Goal: Task Accomplishment & Management: Complete application form

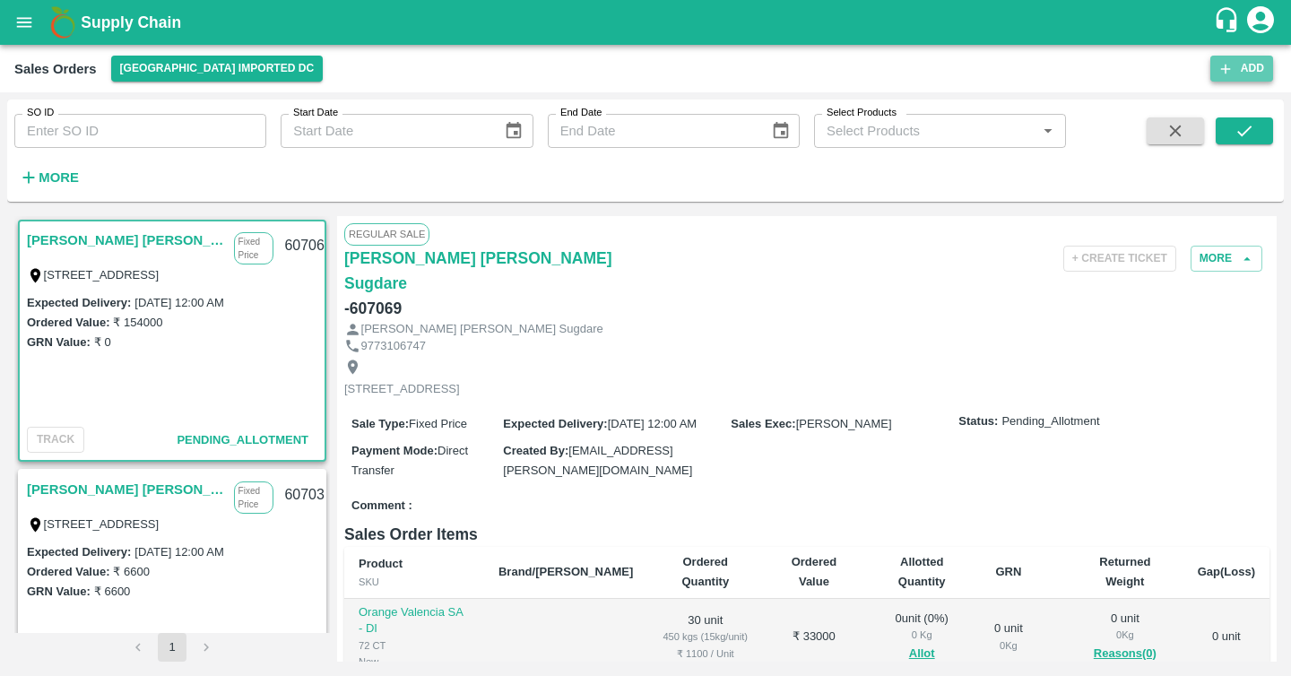
click at [1249, 76] on button "Add" at bounding box center [1241, 69] width 63 height 26
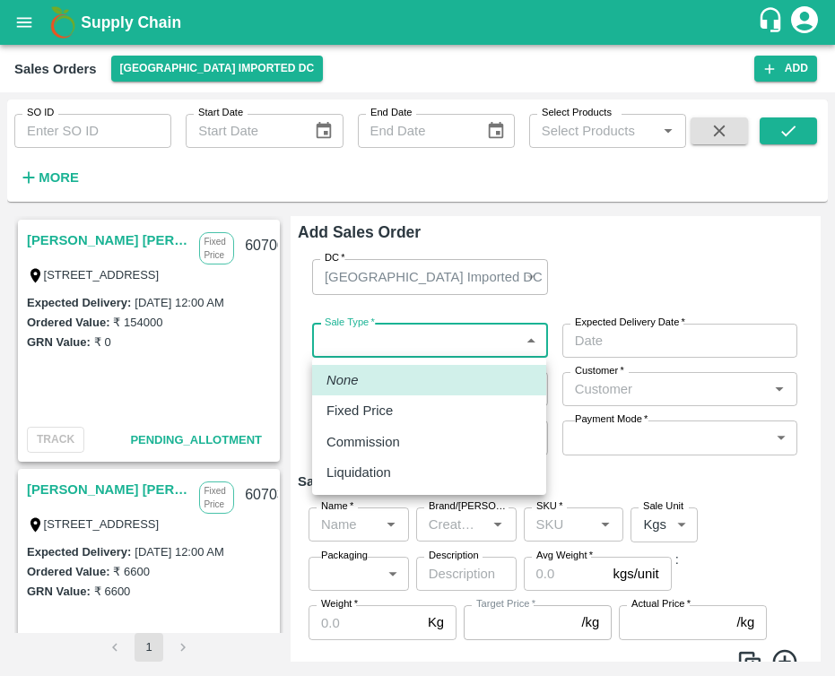
click at [532, 337] on body "Supply Chain Sales Orders [GEOGRAPHIC_DATA] Imported [GEOGRAPHIC_DATA] Add SO I…" at bounding box center [417, 338] width 835 height 676
click at [453, 420] on div "Fixed Price" at bounding box center [428, 411] width 205 height 20
type input "1"
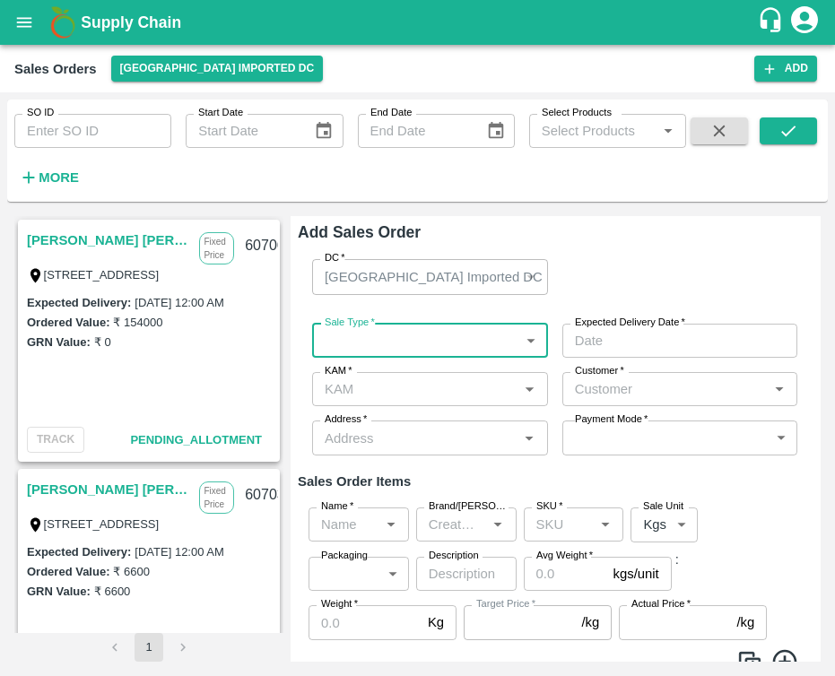
click at [639, 340] on input "Expected Delivery Date   *" at bounding box center [673, 341] width 223 height 34
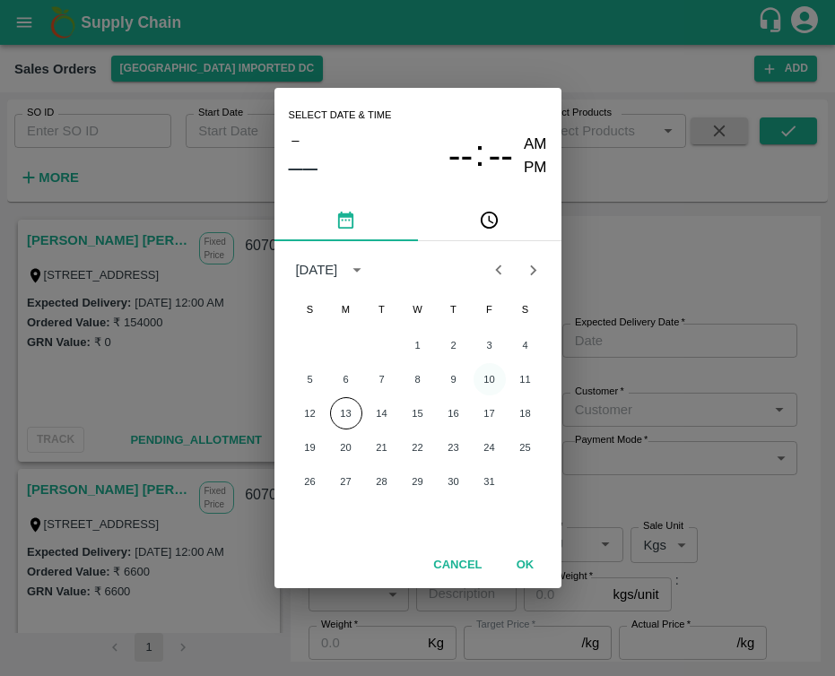
click at [490, 377] on button "10" at bounding box center [489, 379] width 32 height 32
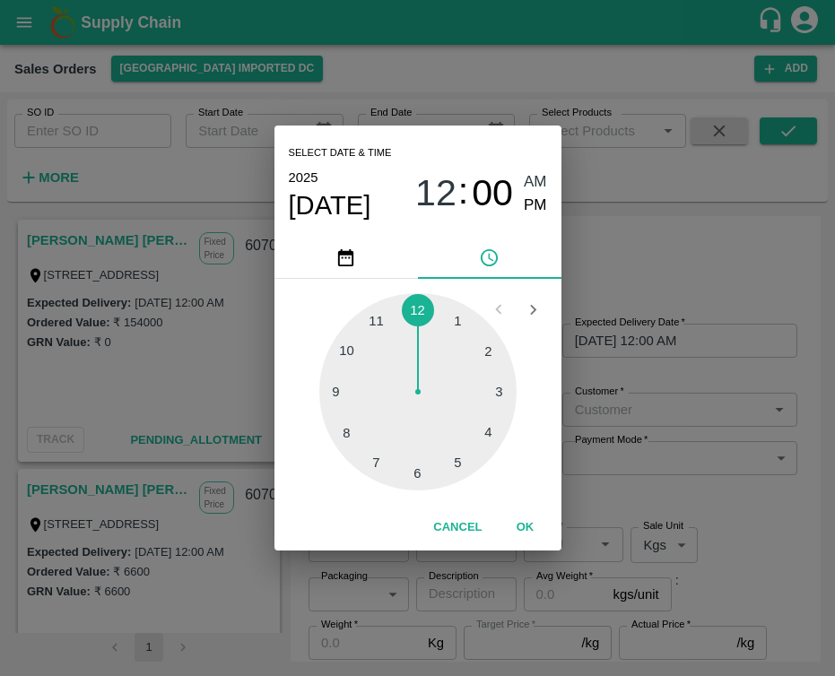
click at [523, 507] on div "Cancel OK" at bounding box center [417, 528] width 287 height 46
click at [529, 516] on button "OK" at bounding box center [525, 527] width 57 height 31
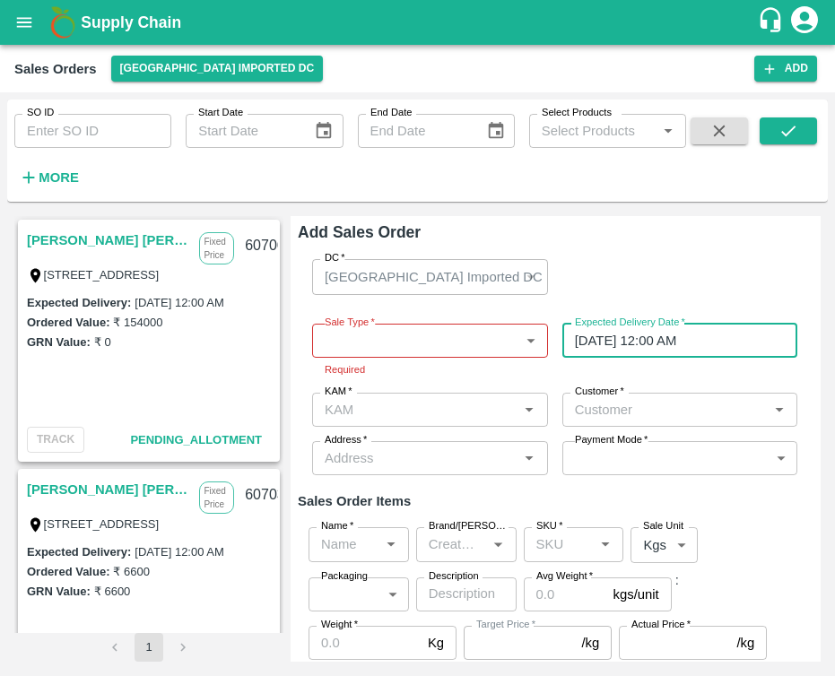
click at [640, 344] on input "[DATE] 12:00 AM" at bounding box center [673, 341] width 223 height 34
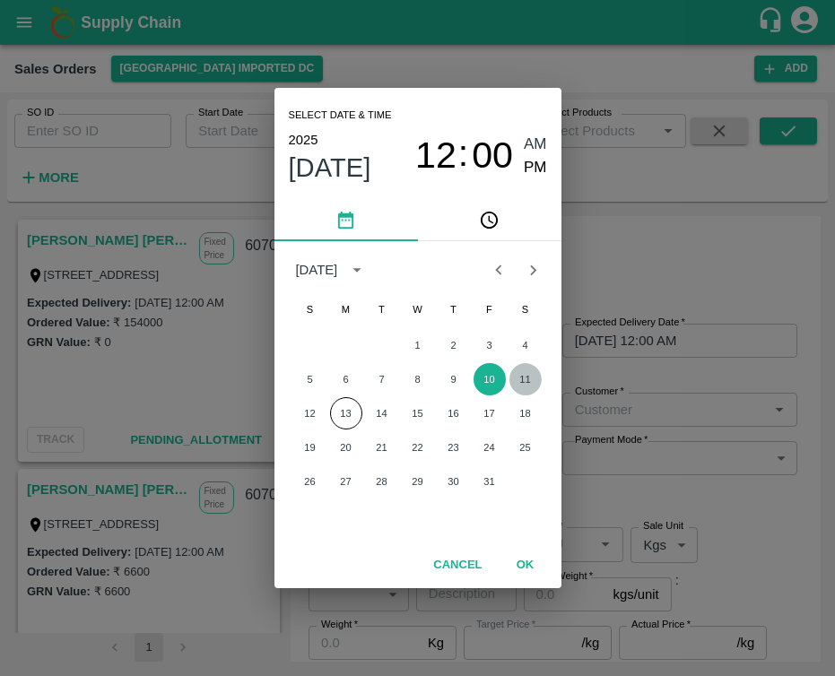
click at [526, 376] on button "11" at bounding box center [525, 379] width 32 height 32
type input "[DATE] 12:00 AM"
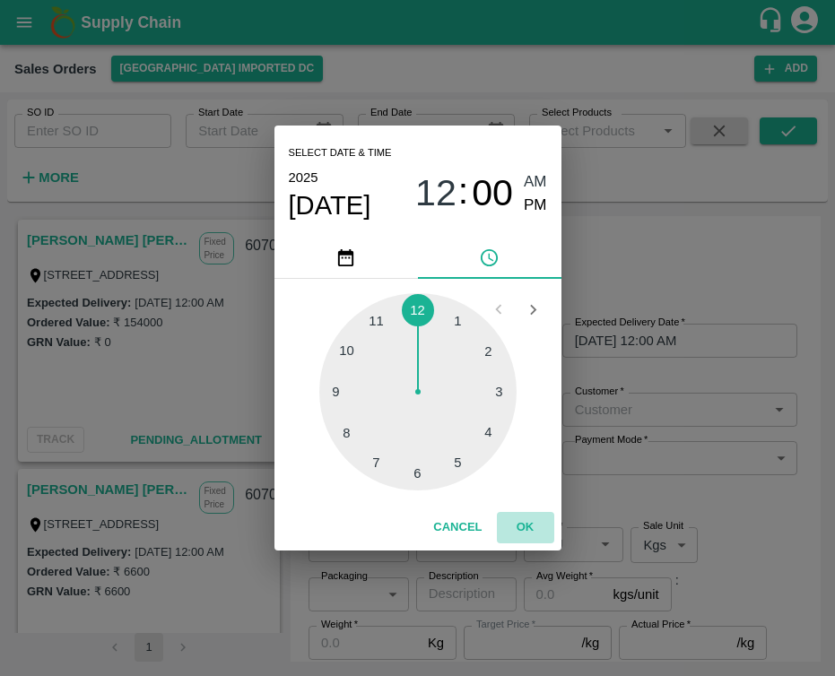
click at [542, 524] on button "OK" at bounding box center [525, 527] width 57 height 31
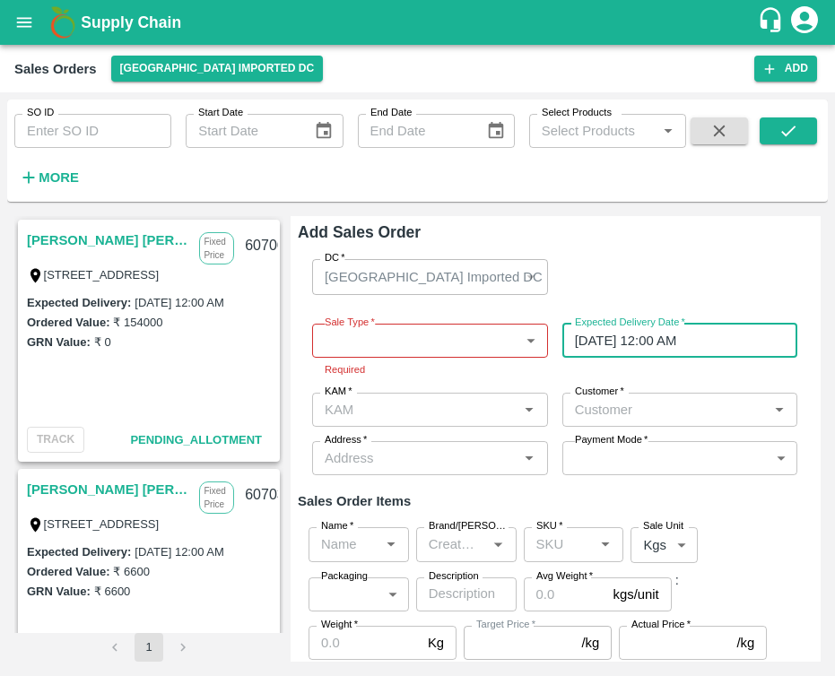
click at [384, 338] on body "Supply Chain Sales Orders [GEOGRAPHIC_DATA] Imported [GEOGRAPHIC_DATA] Add SO I…" at bounding box center [417, 338] width 835 height 676
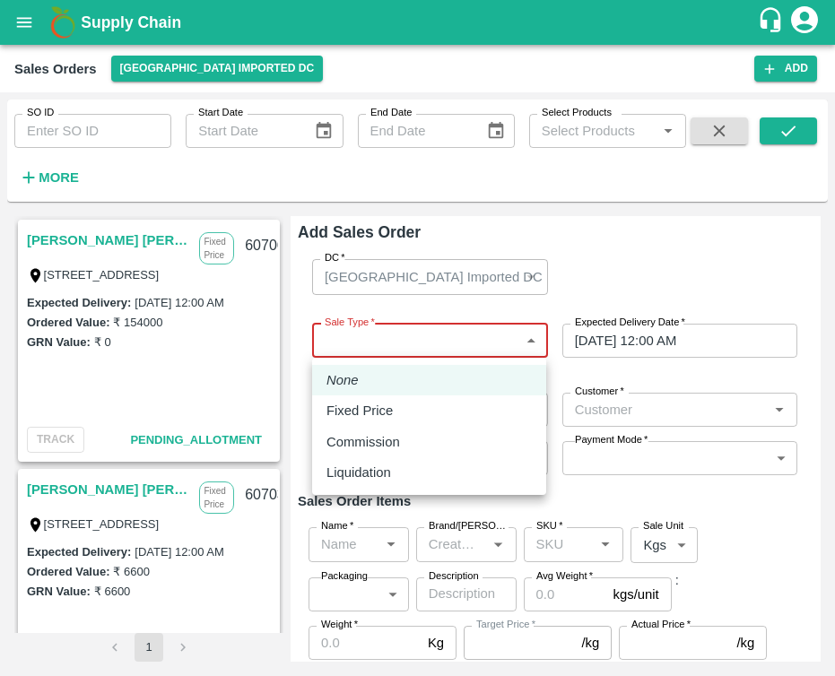
click at [358, 410] on p "Fixed Price" at bounding box center [359, 411] width 66 height 20
type input "1"
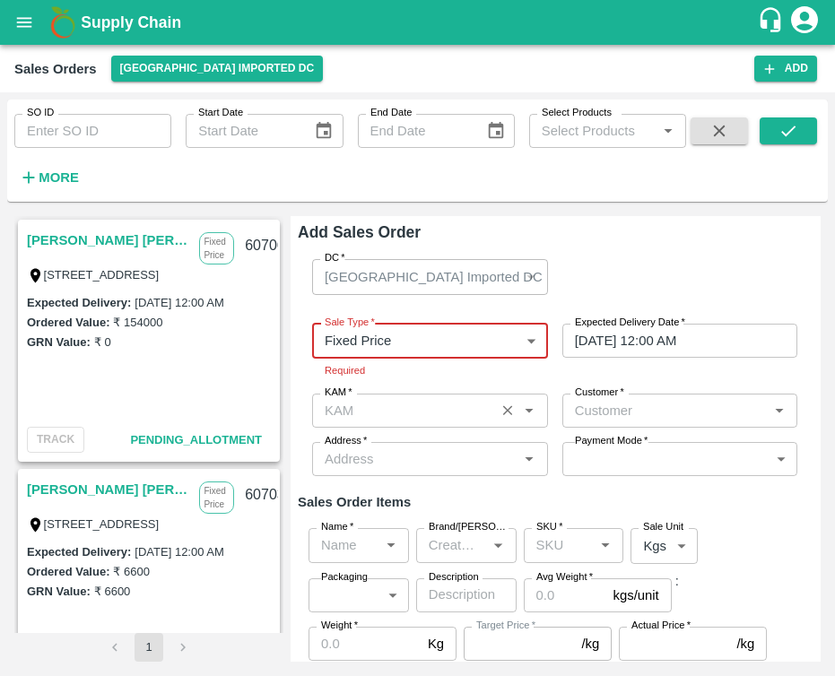
click at [420, 412] on body "Supply Chain Sales Orders [GEOGRAPHIC_DATA] Imported [GEOGRAPHIC_DATA] Add SO I…" at bounding box center [417, 338] width 835 height 676
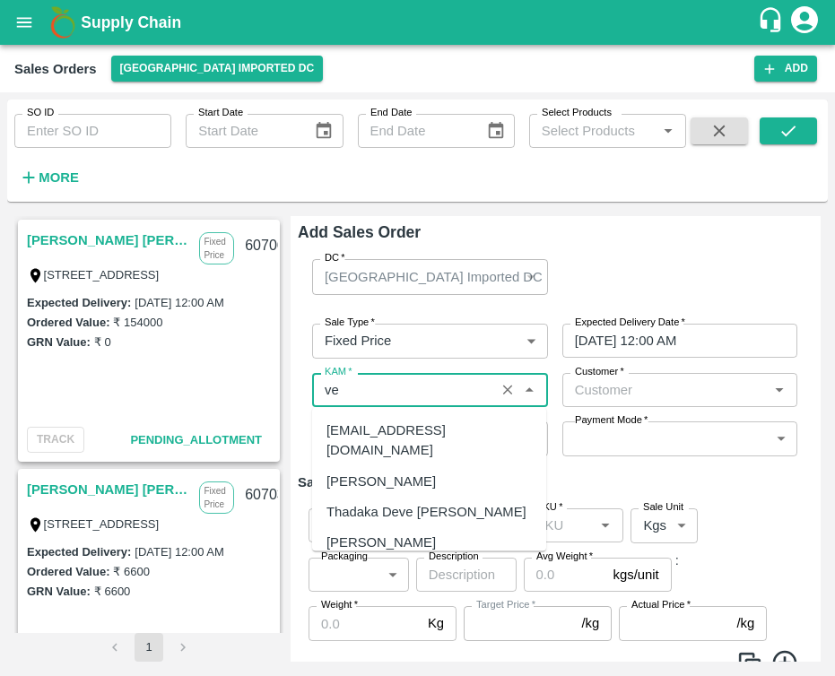
type input "v"
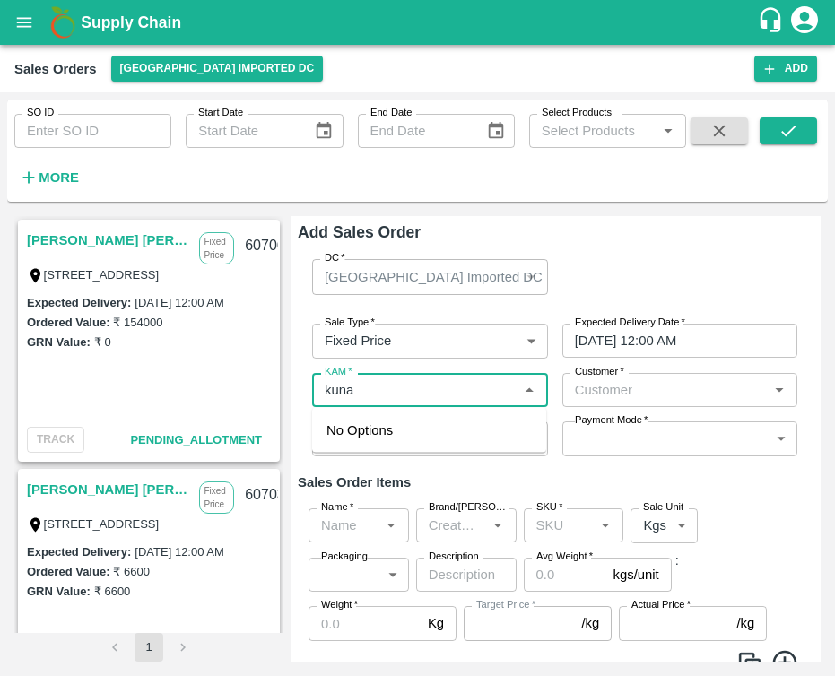
type input "kunal"
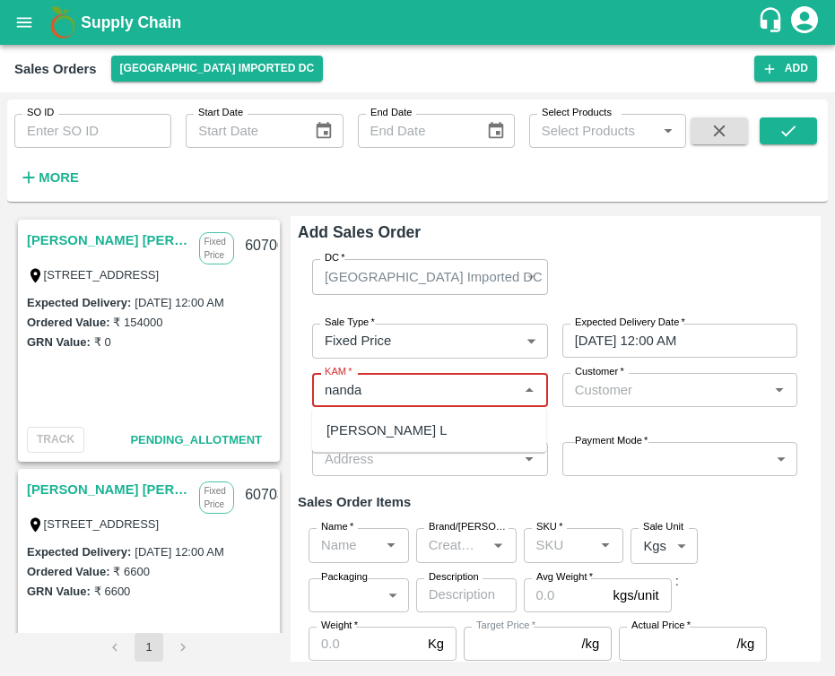
click at [386, 426] on div "[PERSON_NAME] L" at bounding box center [386, 430] width 120 height 20
type input "[PERSON_NAME] L"
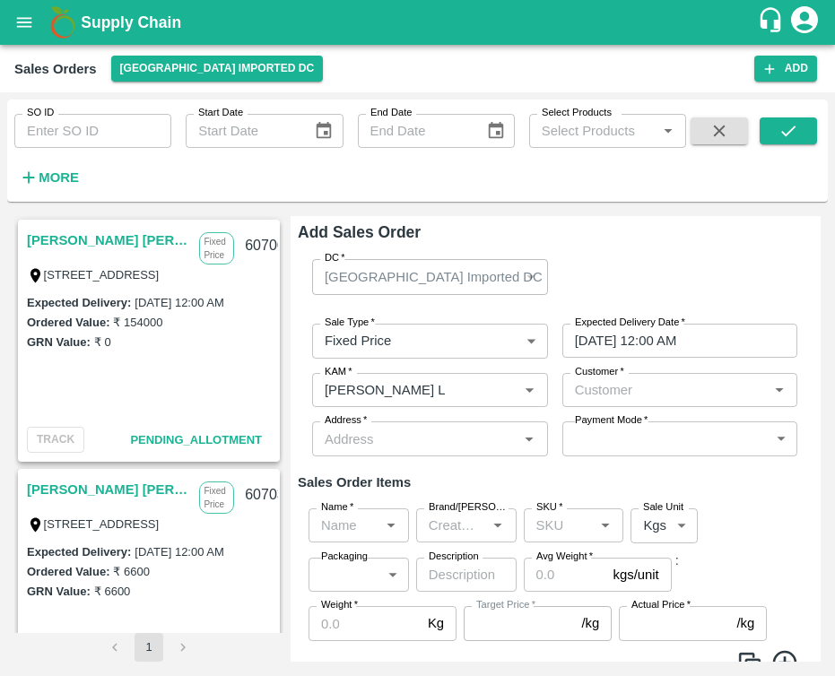
click at [646, 387] on input "Customer   *" at bounding box center [665, 389] width 195 height 23
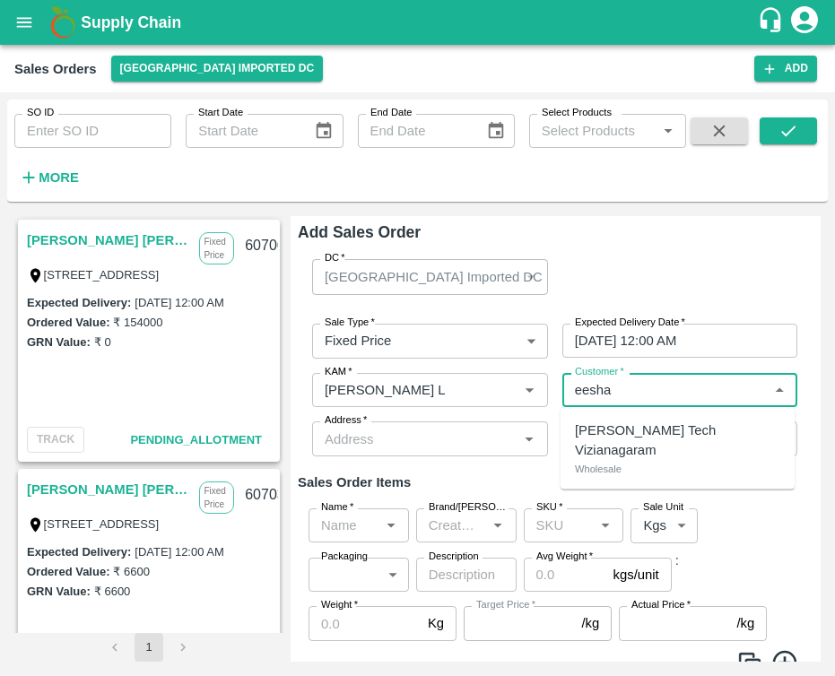
type input "eesha"
